Goal: Task Accomplishment & Management: Manage account settings

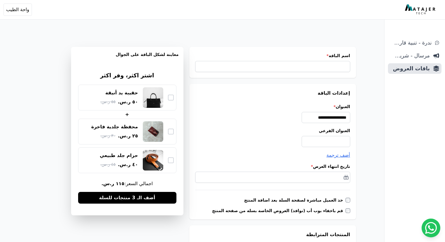
select select "**********"
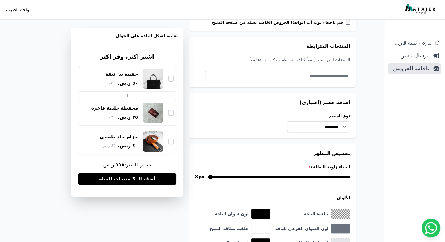
scroll to position [263, 0]
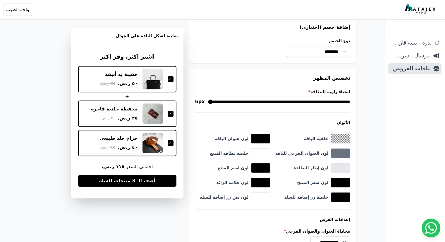
drag, startPoint x: 297, startPoint y: 100, endPoint x: 309, endPoint y: 103, distance: 11.9
click at [309, 103] on input "انحناء زاوية البطاقة *" at bounding box center [279, 101] width 142 height 7
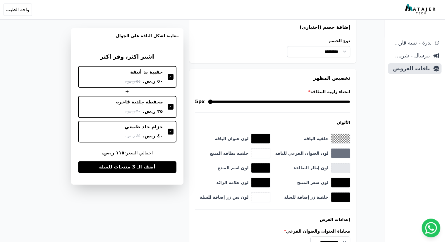
drag, startPoint x: 310, startPoint y: 102, endPoint x: 322, endPoint y: 103, distance: 11.8
click at [322, 103] on input "انحناء زاوية البطاقة *" at bounding box center [279, 101] width 142 height 7
drag, startPoint x: 323, startPoint y: 101, endPoint x: 194, endPoint y: 105, distance: 129.4
click at [212, 105] on input "انحناء زاوية البطاقة *" at bounding box center [281, 101] width 139 height 7
drag, startPoint x: 216, startPoint y: 100, endPoint x: 240, endPoint y: 102, distance: 23.8
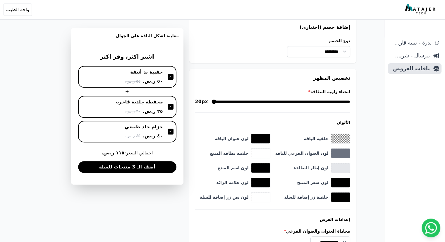
click at [240, 102] on input "انحناء زاوية البطاقة *" at bounding box center [281, 101] width 139 height 7
click at [249, 100] on input "انحناء زاوية البطاقة *" at bounding box center [281, 101] width 139 height 7
click at [258, 101] on input "انحناء زاوية البطاقة *" at bounding box center [281, 101] width 139 height 7
click at [263, 101] on input "انحناء زاوية البطاقة *" at bounding box center [281, 101] width 139 height 7
click at [269, 99] on input "انحناء زاوية البطاقة *" at bounding box center [281, 101] width 139 height 7
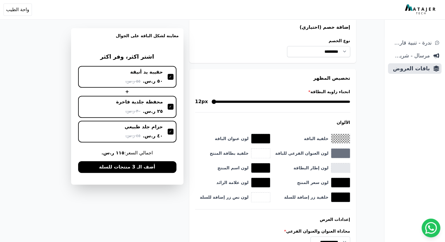
click at [277, 98] on input "انحناء زاوية البطاقة *" at bounding box center [281, 101] width 139 height 7
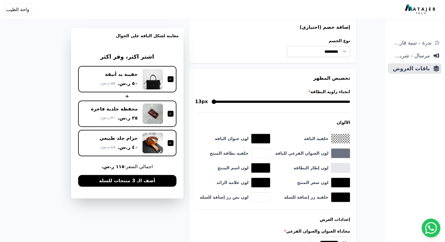
drag, startPoint x: 279, startPoint y: 100, endPoint x: 266, endPoint y: 101, distance: 12.6
click at [266, 101] on input "انحناء زاوية البطاقة *" at bounding box center [281, 101] width 139 height 7
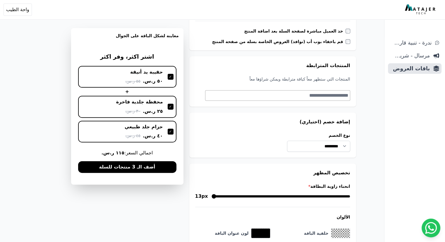
scroll to position [205, 0]
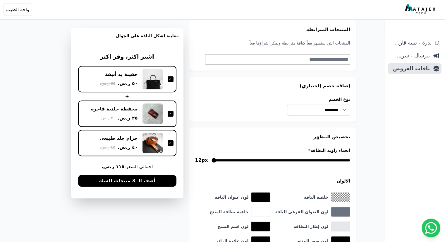
drag, startPoint x: 264, startPoint y: 160, endPoint x: 268, endPoint y: 159, distance: 4.1
click at [268, 159] on input "انحناء زاوية البطاقة *" at bounding box center [281, 160] width 139 height 7
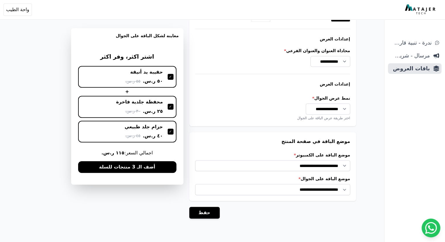
scroll to position [454, 0]
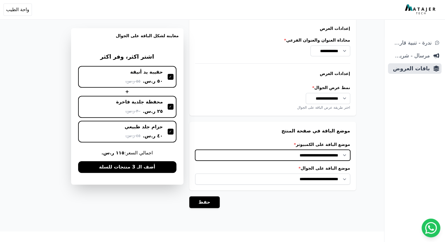
click at [270, 154] on select "**********" at bounding box center [272, 155] width 155 height 11
click at [262, 135] on div "**********" at bounding box center [272, 155] width 167 height 69
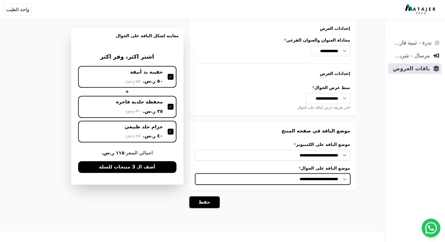
click at [276, 176] on select "**********" at bounding box center [272, 178] width 155 height 11
click at [200, 173] on select "**********" at bounding box center [272, 178] width 155 height 11
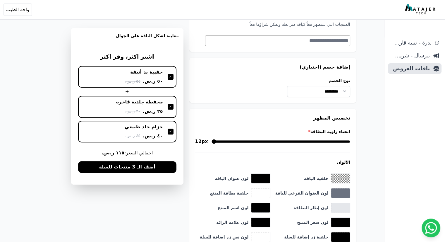
scroll to position [220, 0]
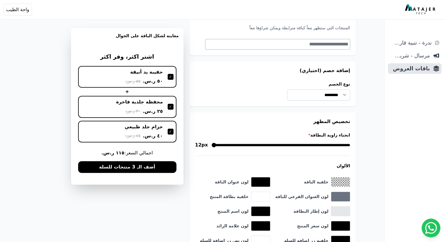
click at [272, 145] on input "انحناء زاوية البطاقة *" at bounding box center [281, 144] width 139 height 7
drag, startPoint x: 271, startPoint y: 144, endPoint x: 277, endPoint y: 148, distance: 7.5
type input "**"
click at [277, 148] on input "انحناء زاوية البطاقة *" at bounding box center [281, 144] width 139 height 7
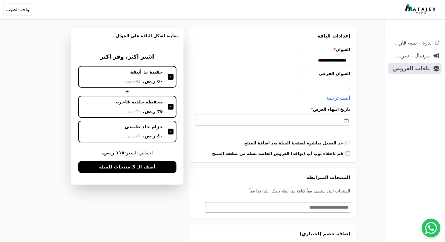
scroll to position [0, 0]
